Goal: Transaction & Acquisition: Book appointment/travel/reservation

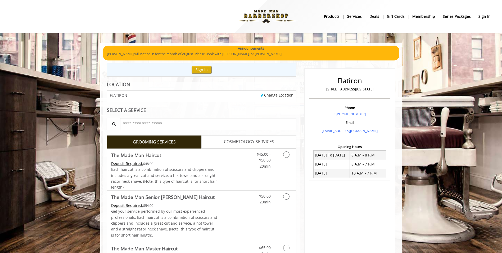
click at [275, 96] on link "Change Location" at bounding box center [277, 94] width 33 height 5
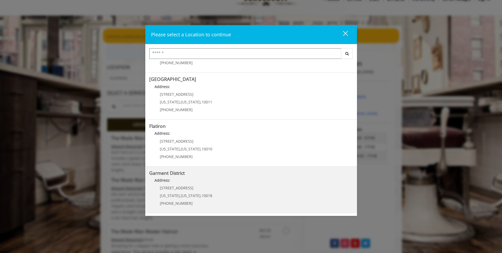
scroll to position [26, 0]
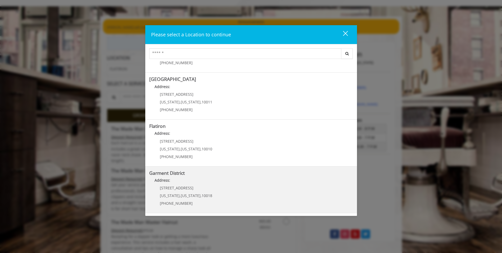
click at [222, 184] on District "Address:" at bounding box center [251, 181] width 204 height 8
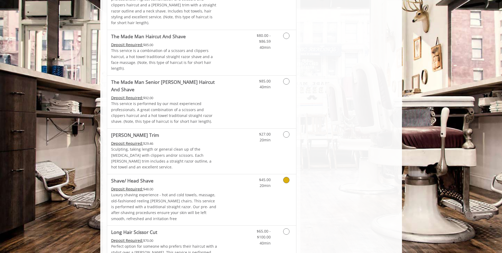
scroll to position [470, 0]
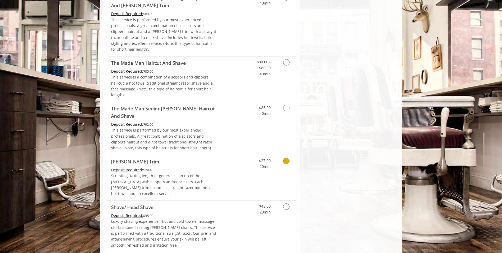
click at [271, 164] on span "20min" at bounding box center [265, 166] width 11 height 5
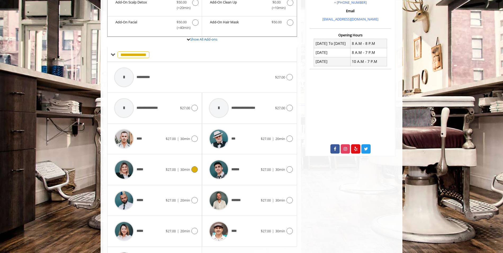
scroll to position [184, 0]
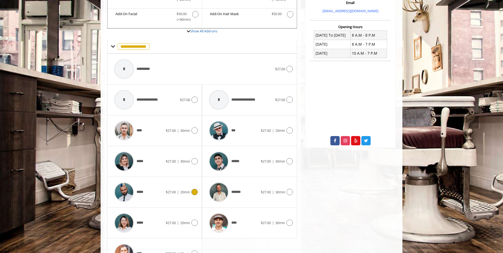
click at [191, 190] on div "***** $27.00 | 20min" at bounding box center [154, 191] width 86 height 25
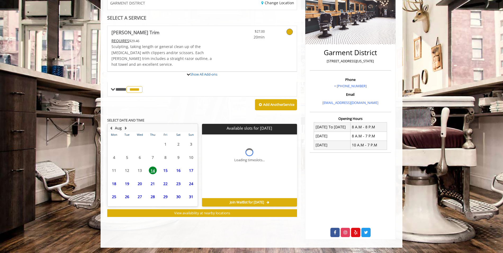
scroll to position [115, 0]
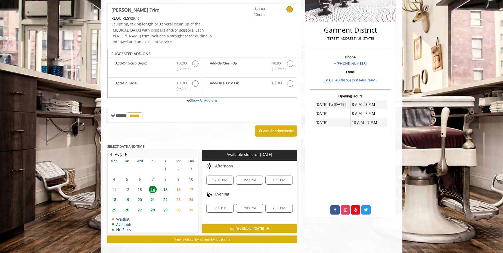
click at [225, 178] on span "12:10 PM" at bounding box center [220, 180] width 15 height 4
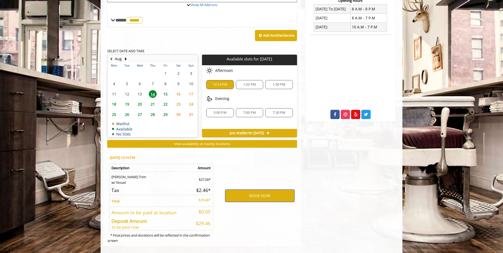
scroll to position [211, 0]
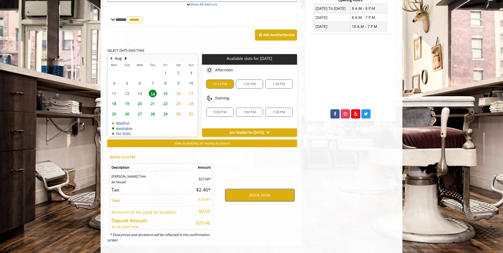
drag, startPoint x: 272, startPoint y: 192, endPoint x: 288, endPoint y: 169, distance: 27.8
click at [283, 172] on div "BOOK NOW" at bounding box center [260, 195] width 82 height 90
click at [266, 189] on button "BOOK NOW" at bounding box center [259, 195] width 69 height 12
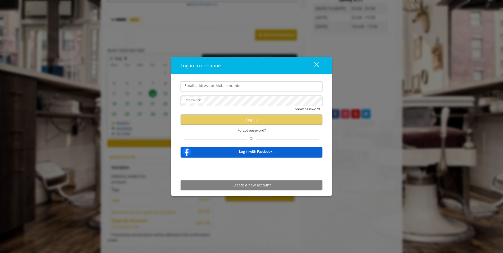
click at [268, 86] on input "Email address or Mobile number" at bounding box center [252, 86] width 142 height 11
type input "**********"
click at [315, 67] on div "close" at bounding box center [313, 65] width 11 height 8
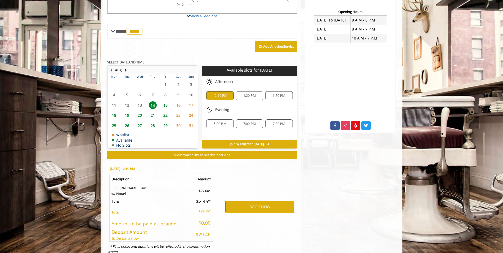
scroll to position [211, 0]
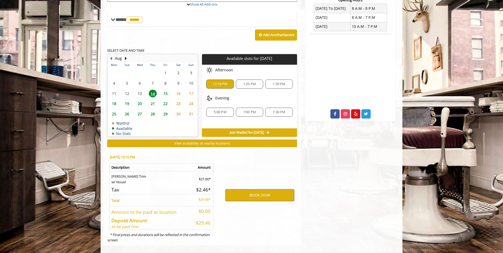
click at [246, 81] on div "1:20 PM" at bounding box center [249, 83] width 27 height 9
drag, startPoint x: 260, startPoint y: 188, endPoint x: 251, endPoint y: 209, distance: 22.9
click at [251, 209] on div "BOOK NOW" at bounding box center [260, 195] width 82 height 90
click at [260, 189] on button "BOOK NOW" at bounding box center [259, 195] width 69 height 12
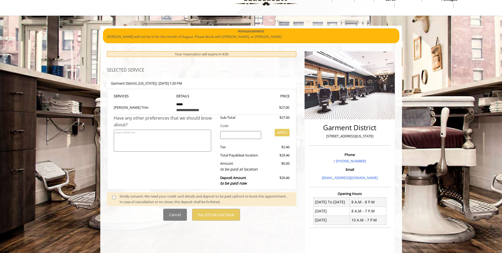
scroll to position [26, 0]
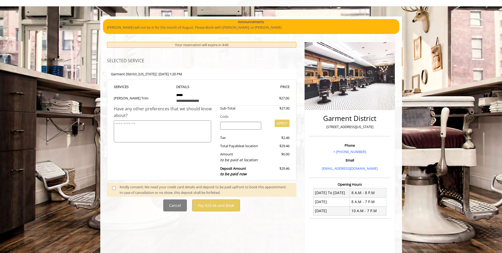
click at [158, 195] on div at bounding box center [206, 195] width 172 height 0
click at [113, 190] on span at bounding box center [116, 189] width 16 height 11
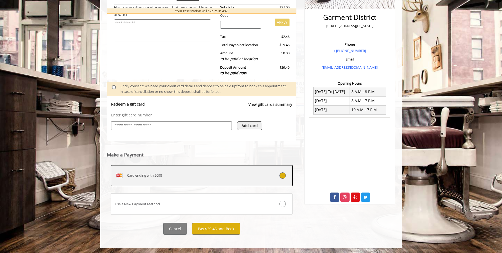
scroll to position [128, 0]
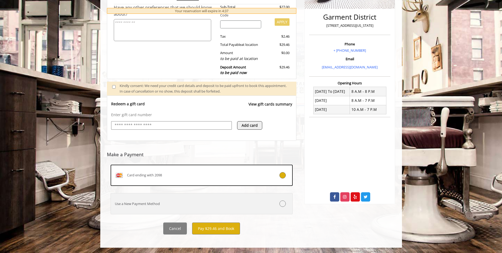
click at [283, 203] on icon at bounding box center [283, 203] width 6 height 6
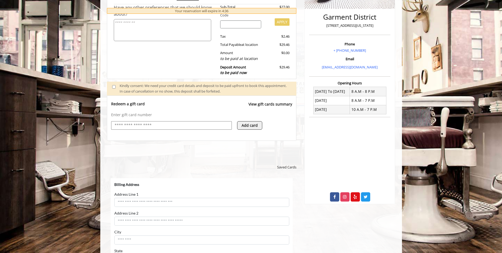
scroll to position [0, 0]
click at [180, 201] on input "Address Line 1" at bounding box center [201, 202] width 175 height 9
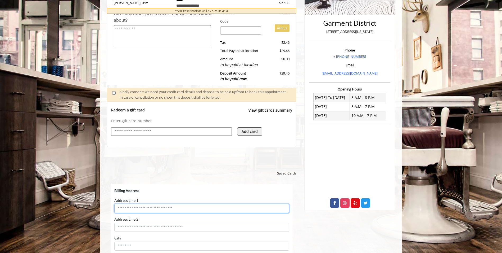
scroll to position [101, 0]
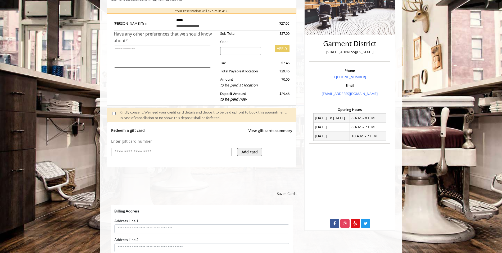
click at [186, 153] on input "text" at bounding box center [171, 152] width 115 height 6
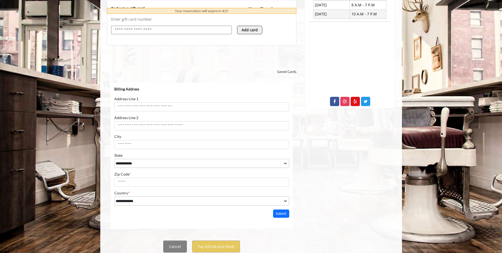
scroll to position [215, 0]
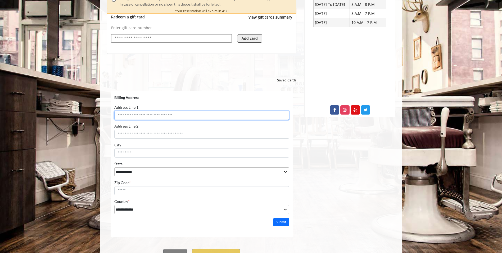
click at [209, 118] on input "Address Line 1" at bounding box center [201, 115] width 175 height 9
type input "**********"
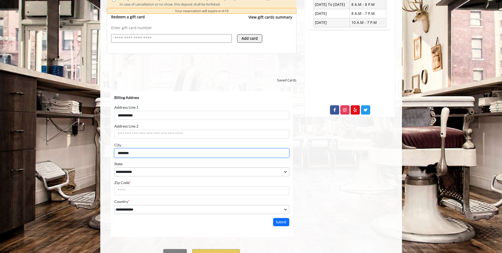
type input "********"
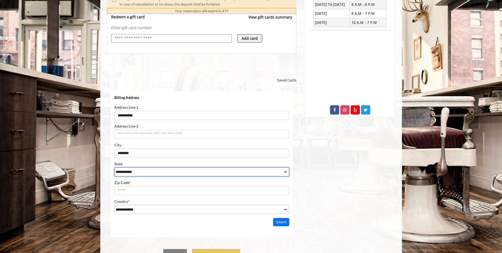
select select "**"
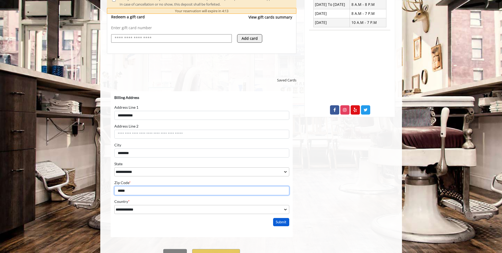
type input "*****"
click at [282, 224] on button "Submit" at bounding box center [281, 222] width 16 height 8
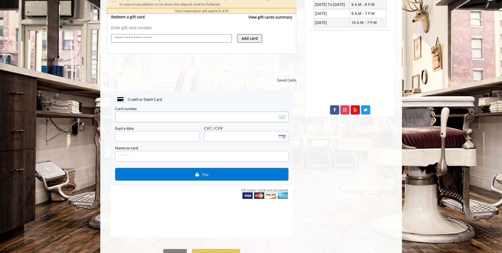
click at [204, 113] on span "<p>Your browser does not support iframes.</p>" at bounding box center [201, 116] width 173 height 11
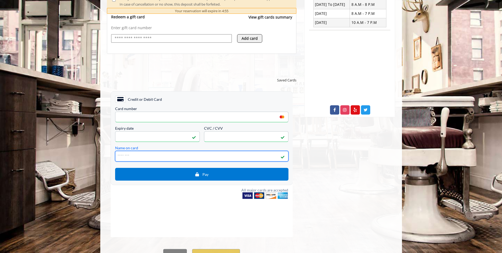
click at [192, 160] on input "Name on card" at bounding box center [201, 156] width 173 height 11
type input "**********"
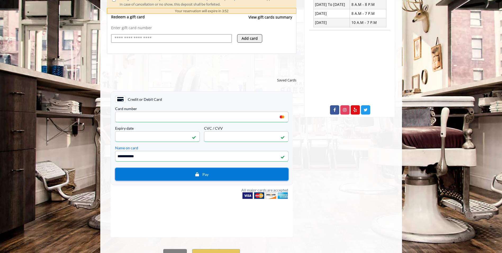
click at [207, 175] on span "Pay" at bounding box center [205, 174] width 6 height 5
